Goal: Task Accomplishment & Management: Use online tool/utility

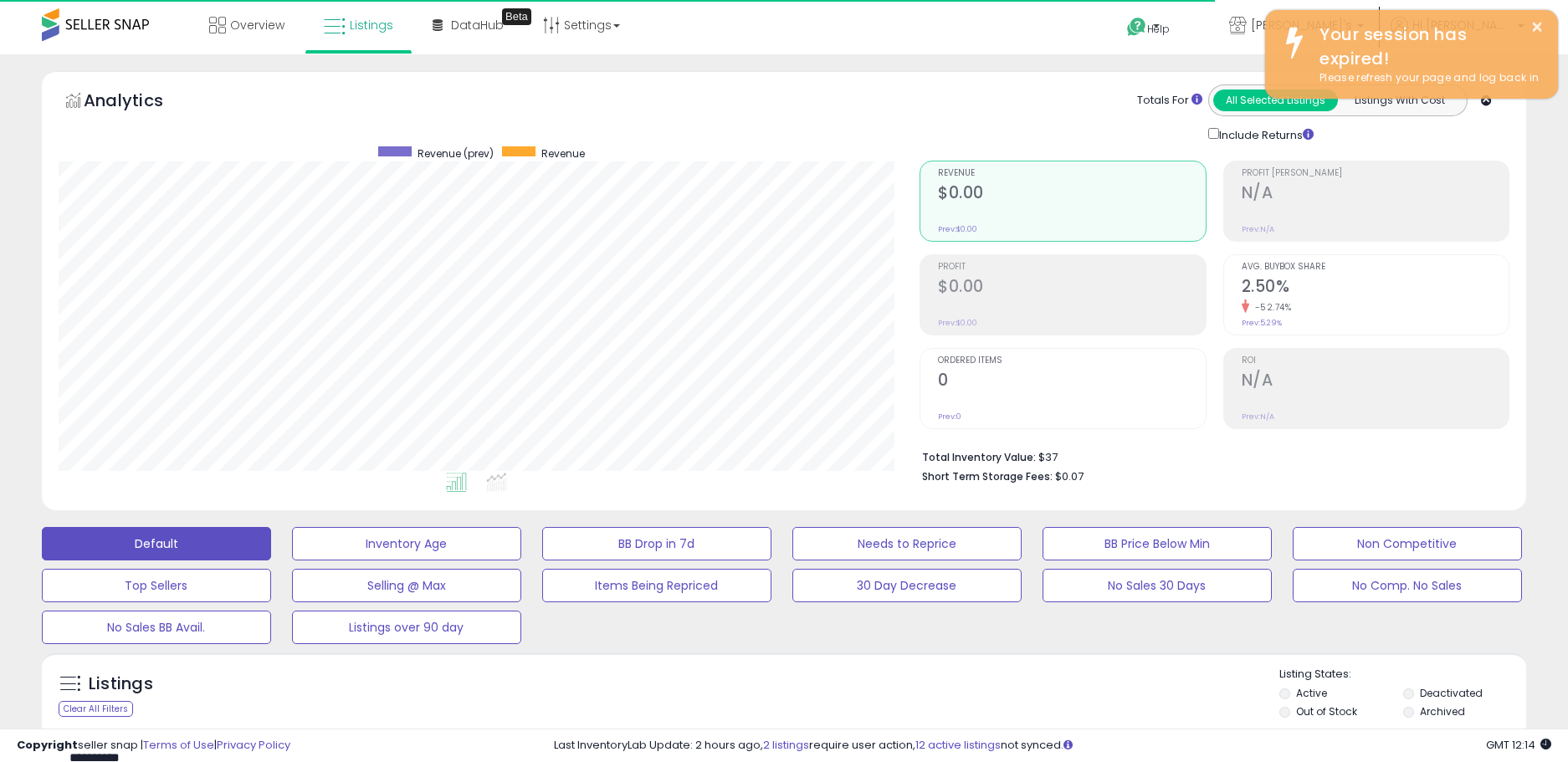
select select "**"
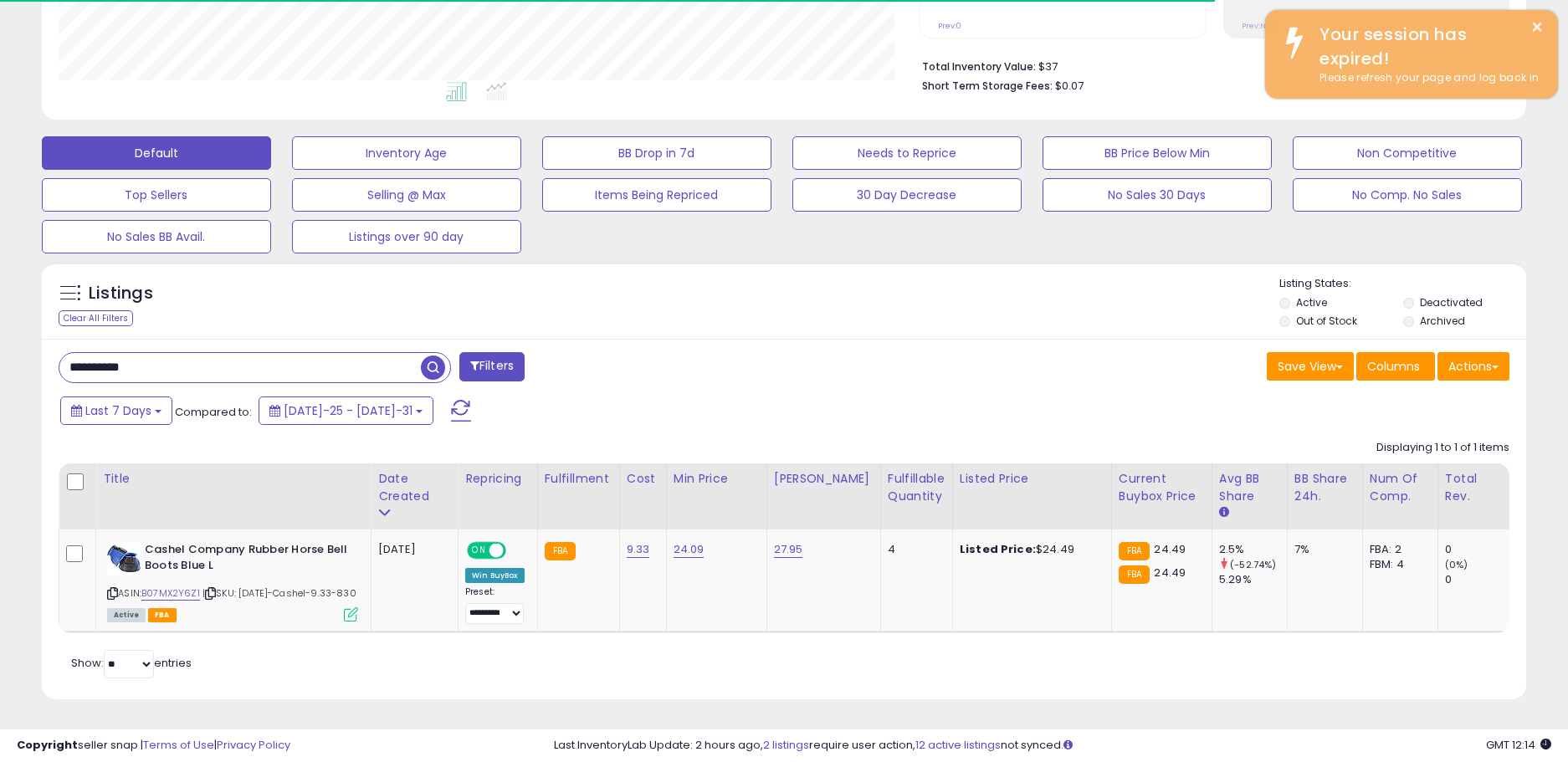
scroll to position [343, 861]
